Goal: Communication & Community: Answer question/provide support

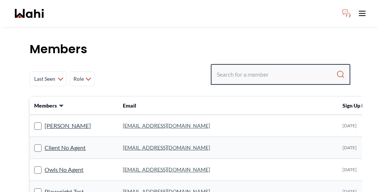
click at [293, 68] on input "Search input" at bounding box center [277, 74] width 120 height 13
type input "faraz az"
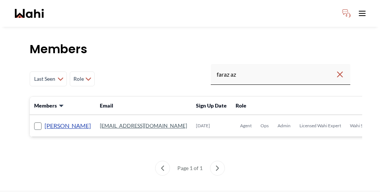
click at [51, 121] on link "Faraz Azam" at bounding box center [68, 126] width 46 height 10
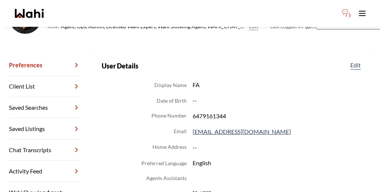
click at [44, 139] on link "Chat Transcripts" at bounding box center [45, 149] width 72 height 21
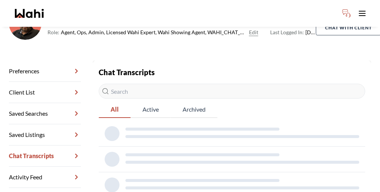
scroll to position [81, 0]
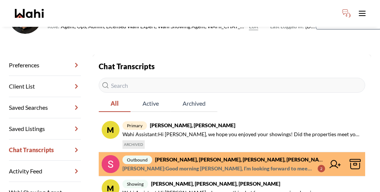
click at [225, 164] on span "Jessica Quibus : Good morning Sunil, I’m looking forward to meeting with you on…" at bounding box center [217, 168] width 189 height 9
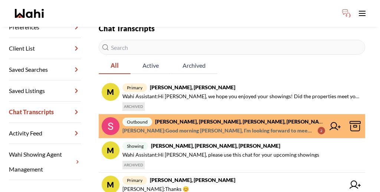
scroll to position [119, 0]
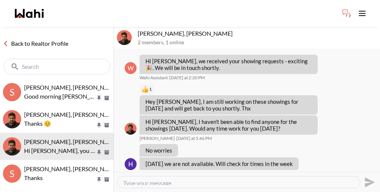
scroll to position [392, 0]
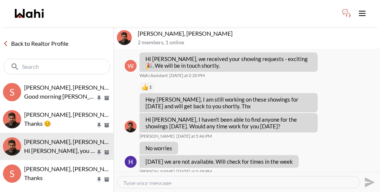
click at [186, 179] on textarea "Type your message" at bounding box center [238, 182] width 231 height 6
click at [153, 179] on textarea "we will look into that for you." at bounding box center [238, 182] width 231 height 6
type textarea "we will look into that for you."
click at [305, 138] on div "Mark as unread Delete" at bounding box center [247, 110] width 266 height 123
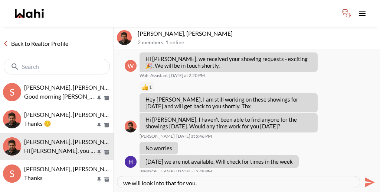
click at [368, 176] on icon "Send" at bounding box center [369, 182] width 12 height 12
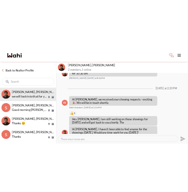
scroll to position [356, 0]
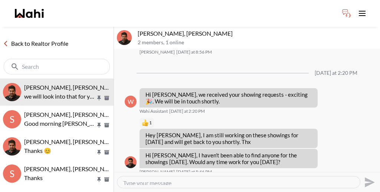
drag, startPoint x: 166, startPoint y: 130, endPoint x: 138, endPoint y: 129, distance: 27.5
copy p "1219 cactus"
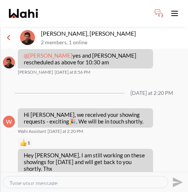
scroll to position [375, 0]
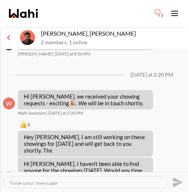
drag, startPoint x: 48, startPoint y: 136, endPoint x: 23, endPoint y: 135, distance: 24.2
copy p "1219 cactus"
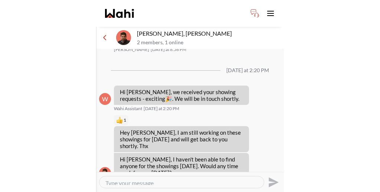
scroll to position [383, 0]
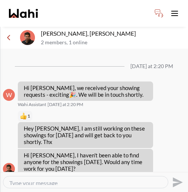
drag, startPoint x: 110, startPoint y: 134, endPoint x: 57, endPoint y: 128, distance: 53.8
copy p "noticed water damage in the ceiling in the garage. Can you give more informatio…"
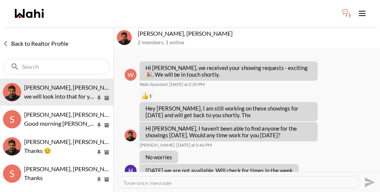
scroll to position [365, 0]
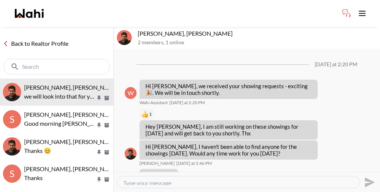
click at [35, 39] on link "Back to Realtor Profile" at bounding box center [35, 44] width 71 height 10
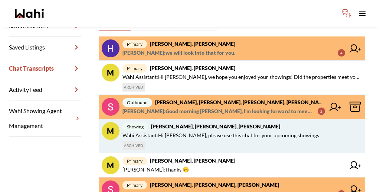
scroll to position [162, 0]
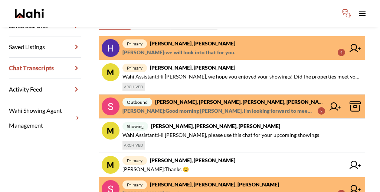
click at [186, 180] on span "primary Sunil Murali, Ana Rodriguez, Faraz" at bounding box center [234, 184] width 223 height 9
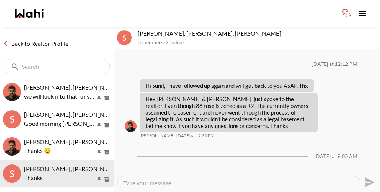
scroll to position [571, 0]
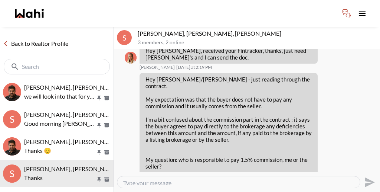
click at [34, 39] on link "Back to Realtor Profile" at bounding box center [35, 44] width 71 height 10
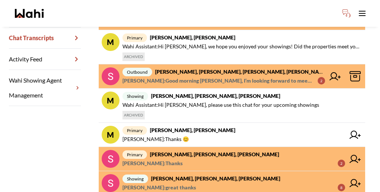
scroll to position [193, 0]
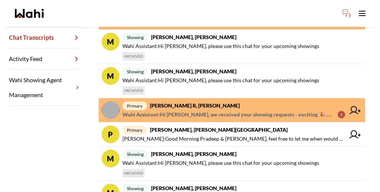
click at [200, 110] on span "Wahi Assistant : Hi Cris, we received your showing requests - exciting 🎉 . We w…" at bounding box center [227, 114] width 209 height 9
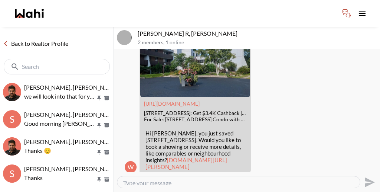
scroll to position [242, 0]
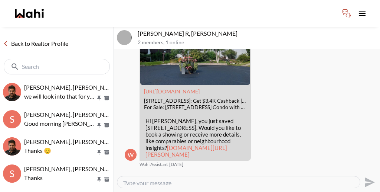
click at [30, 39] on link "Back to Realtor Profile" at bounding box center [35, 44] width 71 height 10
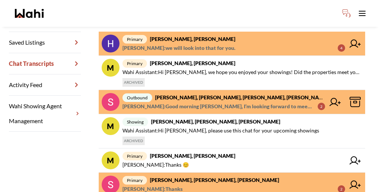
scroll to position [198, 0]
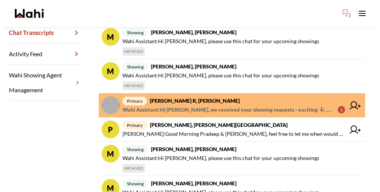
scroll to position [235, 0]
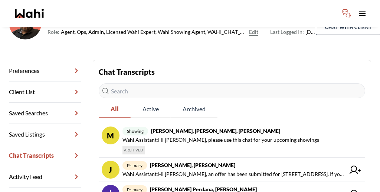
scroll to position [190, 0]
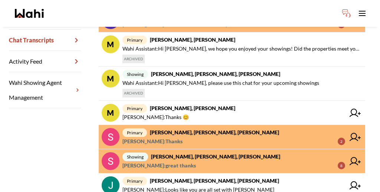
click at [205, 128] on span "primary Sunil Murali, Ana Rodriguez, Faraz" at bounding box center [234, 132] width 223 height 9
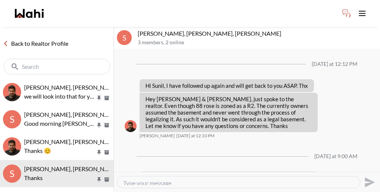
scroll to position [571, 0]
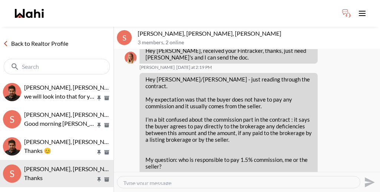
click at [26, 39] on link "Back to Realtor Profile" at bounding box center [35, 44] width 71 height 10
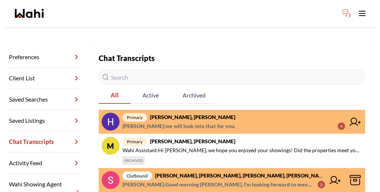
scroll to position [85, 0]
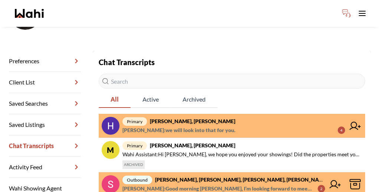
click at [202, 176] on strong "[PERSON_NAME], [PERSON_NAME], [PERSON_NAME], [PERSON_NAME], [PERSON_NAME]" at bounding box center [263, 179] width 217 height 6
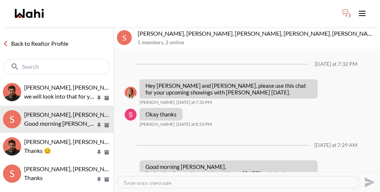
click at [42, 39] on link "Back to Realtor Profile" at bounding box center [35, 44] width 71 height 10
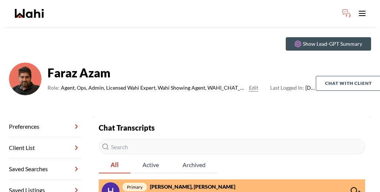
scroll to position [19, 0]
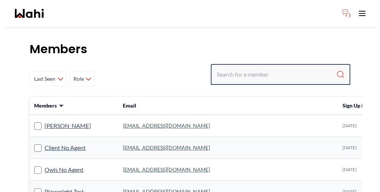
click at [276, 68] on input "Search input" at bounding box center [277, 74] width 120 height 13
type input "behnem"
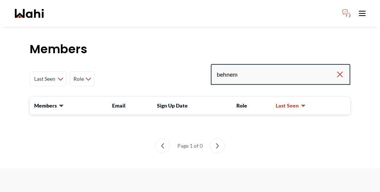
click at [278, 68] on input "behnem" at bounding box center [276, 74] width 119 height 13
click at [276, 68] on input "behnem" at bounding box center [276, 74] width 119 height 13
click at [271, 68] on input "behnem" at bounding box center [276, 74] width 119 height 13
type input "behnam"
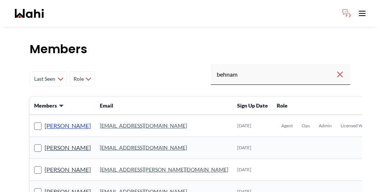
click at [45, 121] on link "Behnam Fazili" at bounding box center [68, 126] width 46 height 10
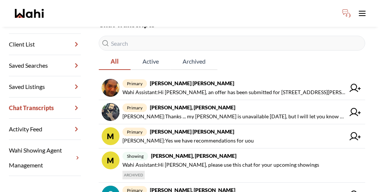
scroll to position [120, 0]
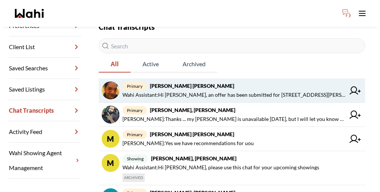
click at [245, 90] on span "Wahi Assistant : Hi Syed sayeed, an offer has been submitted for 109 Sanford Av…" at bounding box center [234, 94] width 223 height 9
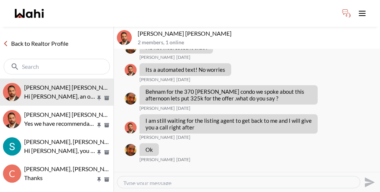
scroll to position [746, 0]
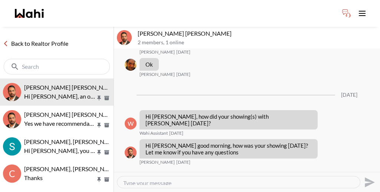
click at [19, 39] on link "Back to Realtor Profile" at bounding box center [35, 44] width 71 height 10
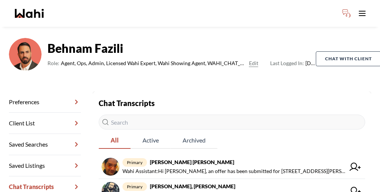
scroll to position [43, 0]
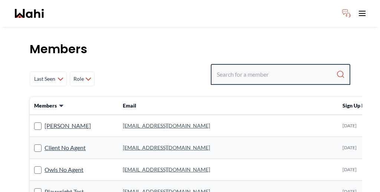
click at [281, 68] on input "Search input" at bounding box center [277, 74] width 120 height 13
type input "michelle"
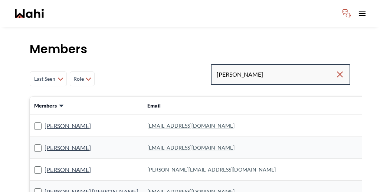
click at [289, 68] on input "michelle" at bounding box center [276, 74] width 119 height 13
type input "michelle ry"
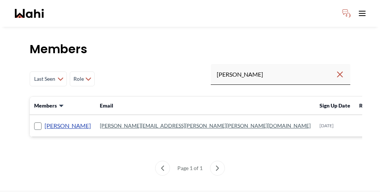
click at [59, 121] on link "Michelle Ryckman" at bounding box center [68, 126] width 46 height 10
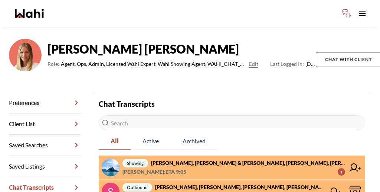
scroll to position [43, 0]
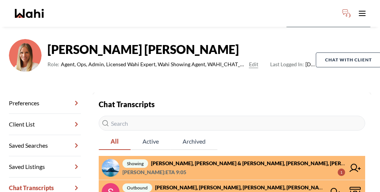
click at [209, 184] on strong "Sunil Murali, Ana Rodriguez, Faraz, Jessica, Michelle" at bounding box center [263, 187] width 217 height 6
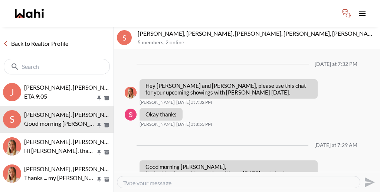
click at [10, 39] on link "Back to Realtor Profile" at bounding box center [35, 44] width 71 height 10
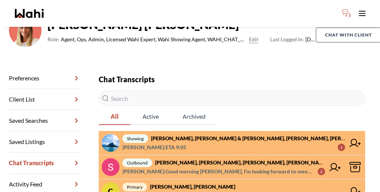
scroll to position [69, 0]
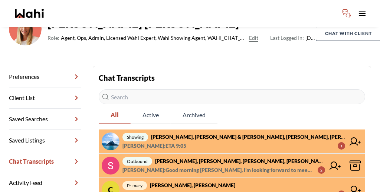
click at [167, 189] on span "Cheryl Zanetti : Hi Michelle, thank you, we are still looking but it seems ther…" at bounding box center [227, 193] width 209 height 9
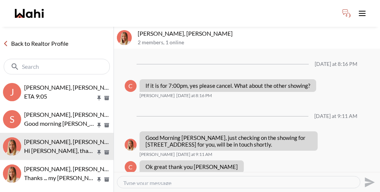
scroll to position [596, 0]
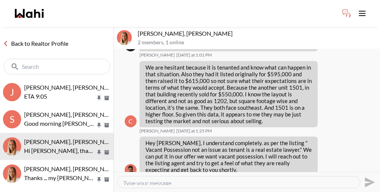
click at [16, 39] on link "Back to Realtor Profile" at bounding box center [35, 44] width 71 height 10
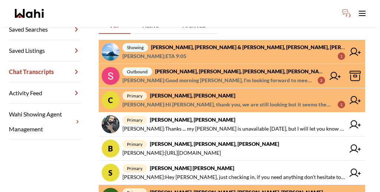
scroll to position [182, 0]
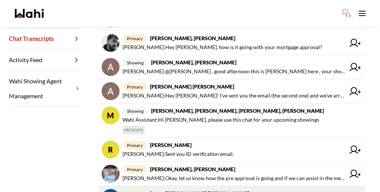
scroll to position [198, 0]
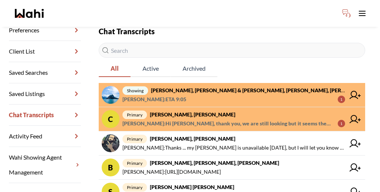
scroll to position [110, 0]
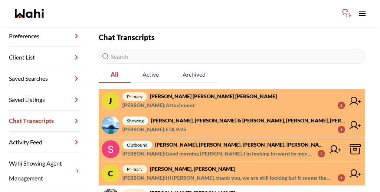
click at [194, 92] on span "primary Jerose Agunod, Chris Agunod, Michelle" at bounding box center [234, 96] width 223 height 9
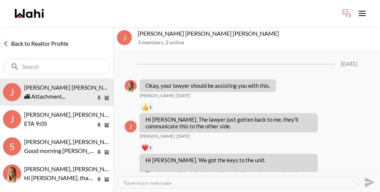
scroll to position [747, 0]
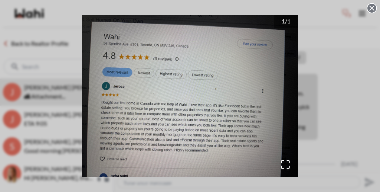
click at [324, 89] on div "1 / 1" at bounding box center [190, 96] width 380 height 192
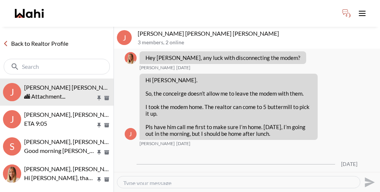
click at [280, 179] on textarea "Type your message" at bounding box center [238, 182] width 231 height 6
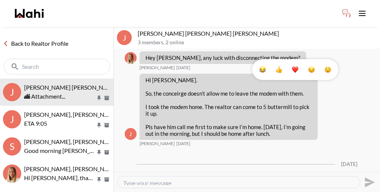
click at [293, 66] on div "Select Reaction: Heart" at bounding box center [295, 69] width 7 height 7
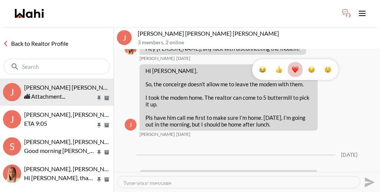
click at [294, 179] on textarea "Type your message" at bounding box center [238, 182] width 231 height 6
click at [223, 179] on textarea "Type your message" at bounding box center [238, 182] width 231 height 6
click at [290, 64] on button "1" at bounding box center [295, 69] width 15 height 15
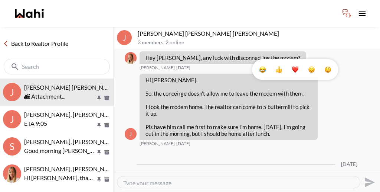
click at [293, 66] on div "Select Reaction: Heart" at bounding box center [295, 69] width 7 height 7
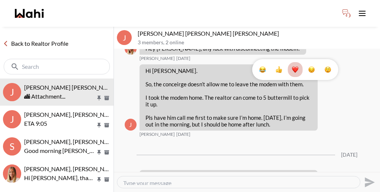
click at [281, 120] on div "1" at bounding box center [247, 110] width 266 height 123
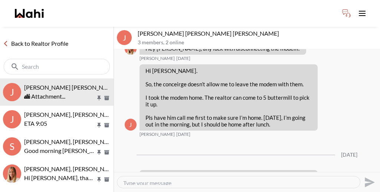
click at [247, 179] on textarea "Type your message" at bounding box center [238, 182] width 231 height 6
paste textarea "Thank you so much for your kind words, I will let the team know."
type textarea "Thank you so much for your kind words, I will let the team know."
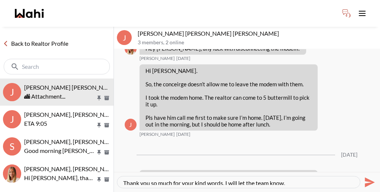
click at [370, 176] on icon "Send" at bounding box center [369, 182] width 12 height 12
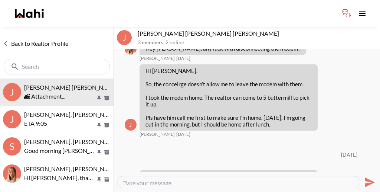
scroll to position [774, 0]
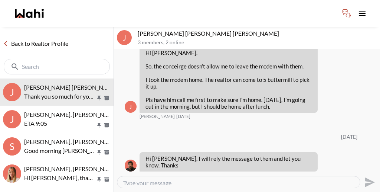
click at [36, 39] on link "Back to Realtor Profile" at bounding box center [35, 44] width 71 height 10
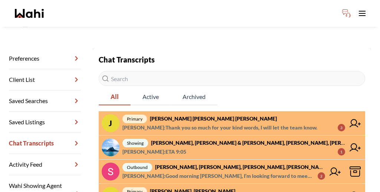
scroll to position [88, 0]
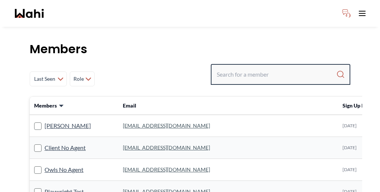
click at [273, 68] on input "Search input" at bounding box center [277, 74] width 120 height 13
type input "[PERSON_NAME]"
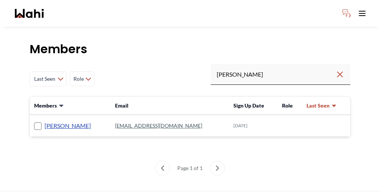
click at [49, 121] on link "[PERSON_NAME]" at bounding box center [68, 126] width 46 height 10
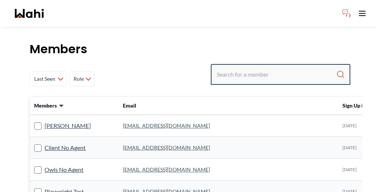
click at [279, 68] on input "Search input" at bounding box center [277, 74] width 120 height 13
type input "[PERSON_NAME]"
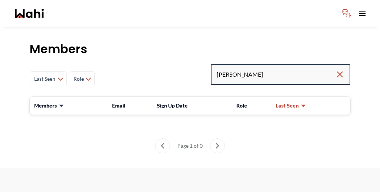
click at [283, 68] on input "barbra funt" at bounding box center [276, 74] width 119 height 13
type input "b"
type input "funt"
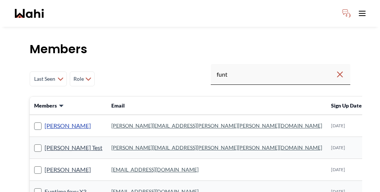
click at [52, 121] on link "Barbara Funt" at bounding box center [68, 126] width 46 height 10
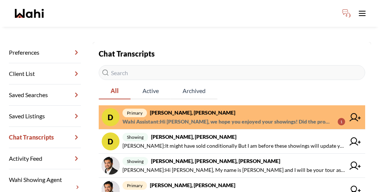
scroll to position [88, 0]
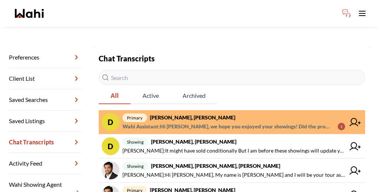
click at [206, 113] on span "primary David Rodriguez, Barbara" at bounding box center [234, 117] width 223 height 9
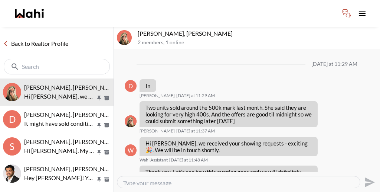
scroll to position [421, 0]
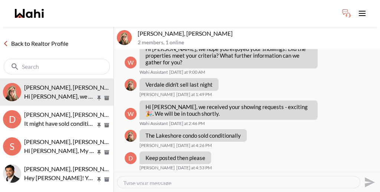
click at [28, 39] on link "Back to Realtor Profile" at bounding box center [35, 44] width 71 height 10
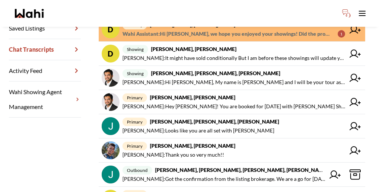
scroll to position [182, 0]
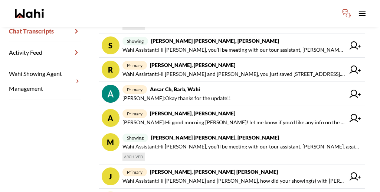
scroll to position [205, 0]
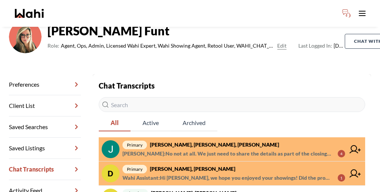
scroll to position [63, 0]
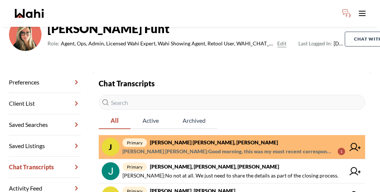
click at [195, 147] on span "Jeremy Tod : Good morning, this was my most recent correspondence with them tod…" at bounding box center [227, 151] width 209 height 9
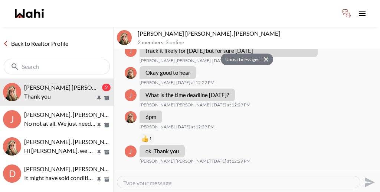
scroll to position [687, 0]
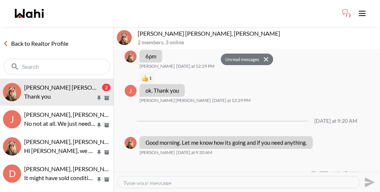
click at [41, 39] on link "Back to Realtor Profile" at bounding box center [35, 44] width 71 height 10
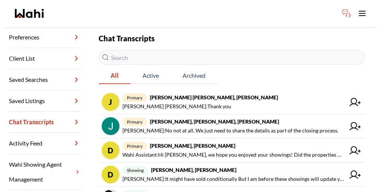
scroll to position [110, 0]
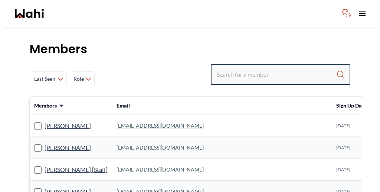
click at [282, 68] on input "Search input" at bounding box center [277, 74] width 120 height 13
type input "sunil"
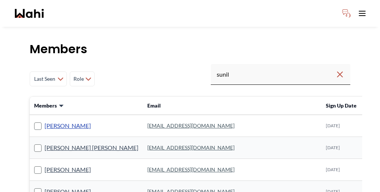
click at [48, 121] on link "[PERSON_NAME]" at bounding box center [68, 126] width 46 height 10
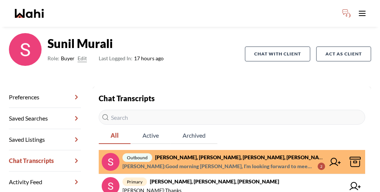
scroll to position [61, 0]
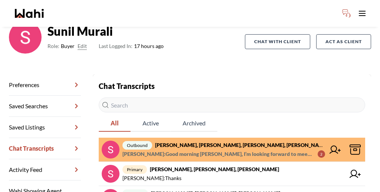
click at [224, 141] on strong "[PERSON_NAME], [PERSON_NAME], [PERSON_NAME], [PERSON_NAME], [PERSON_NAME]" at bounding box center [263, 144] width 217 height 6
